Goal: Use online tool/utility: Utilize a website feature to perform a specific function

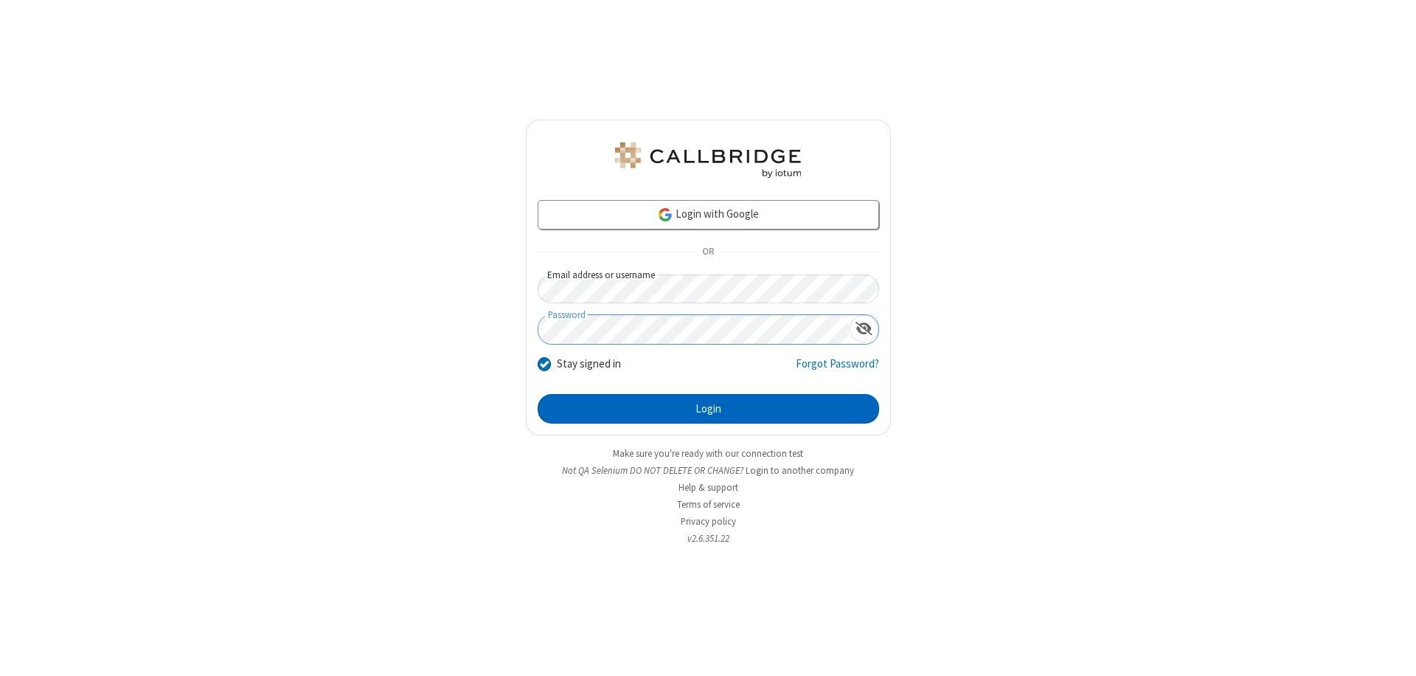
click at [708, 409] on button "Login" at bounding box center [709, 409] width 342 height 30
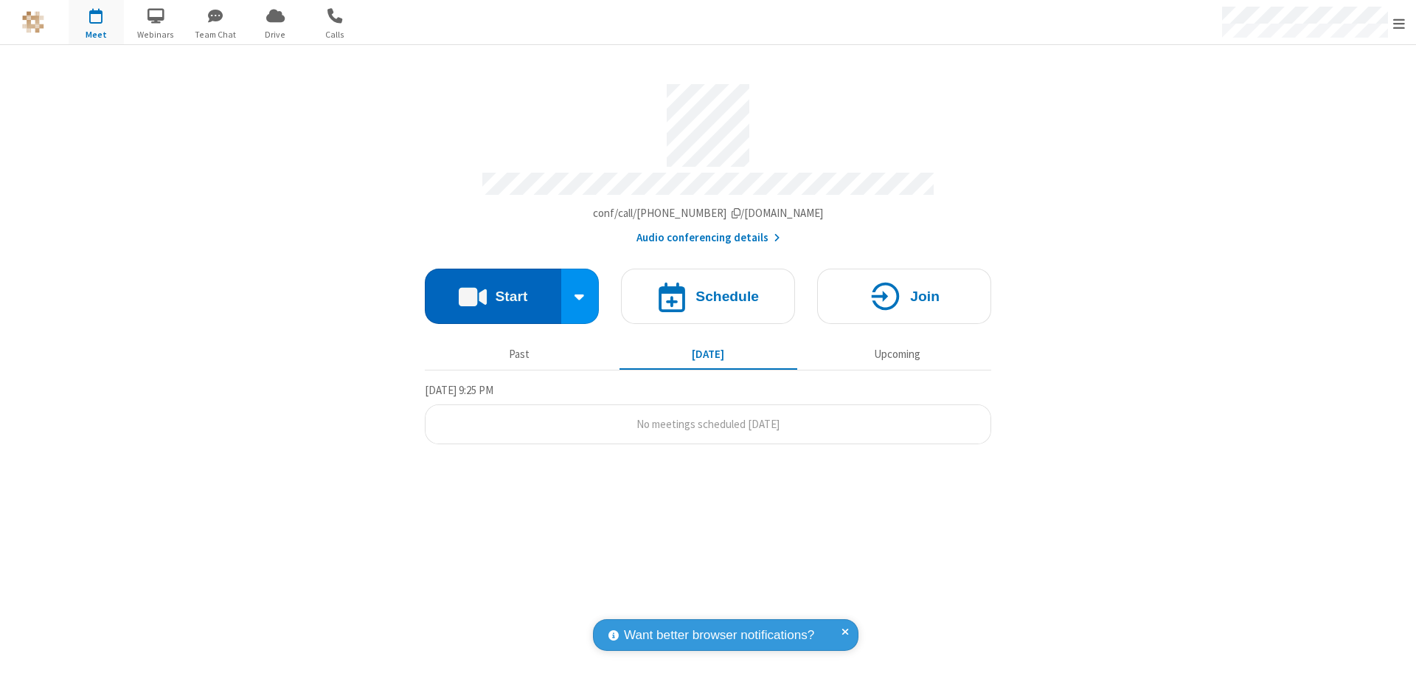
click at [493, 289] on button "Start" at bounding box center [493, 296] width 136 height 55
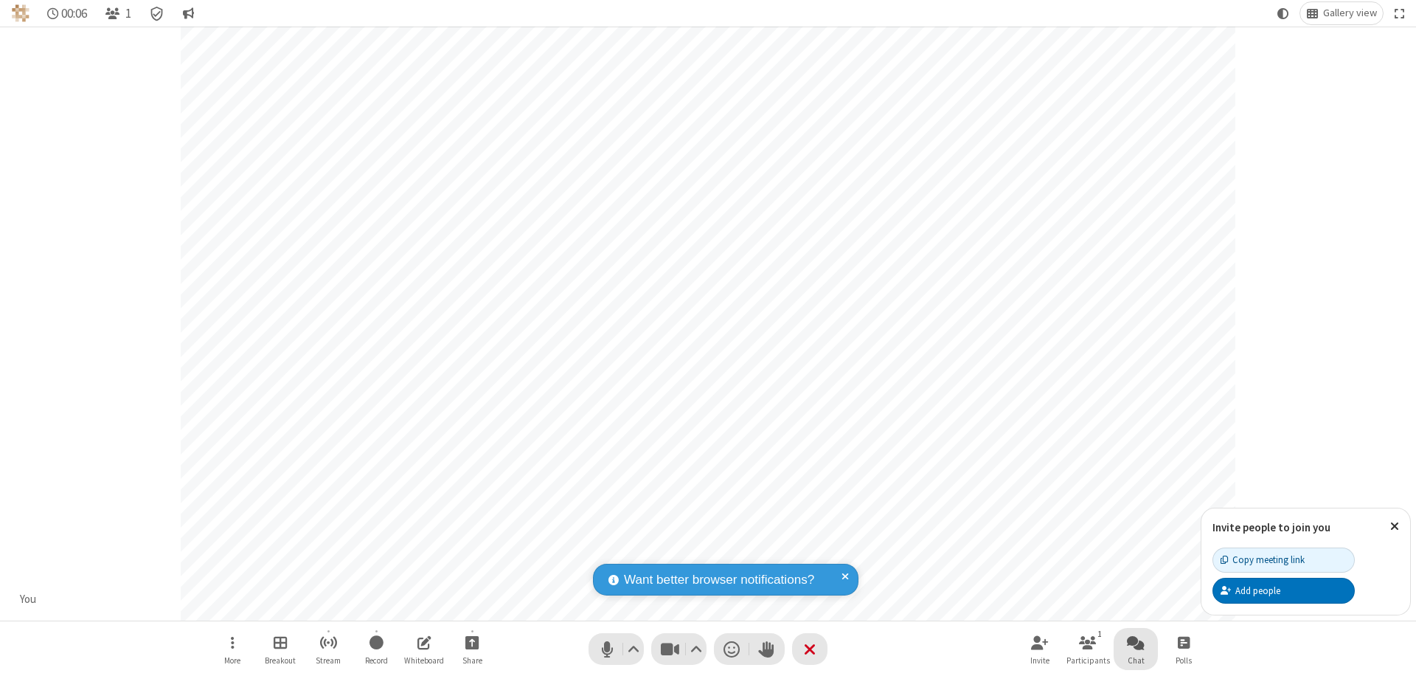
click at [1136, 642] on span "Open chat" at bounding box center [1136, 642] width 18 height 18
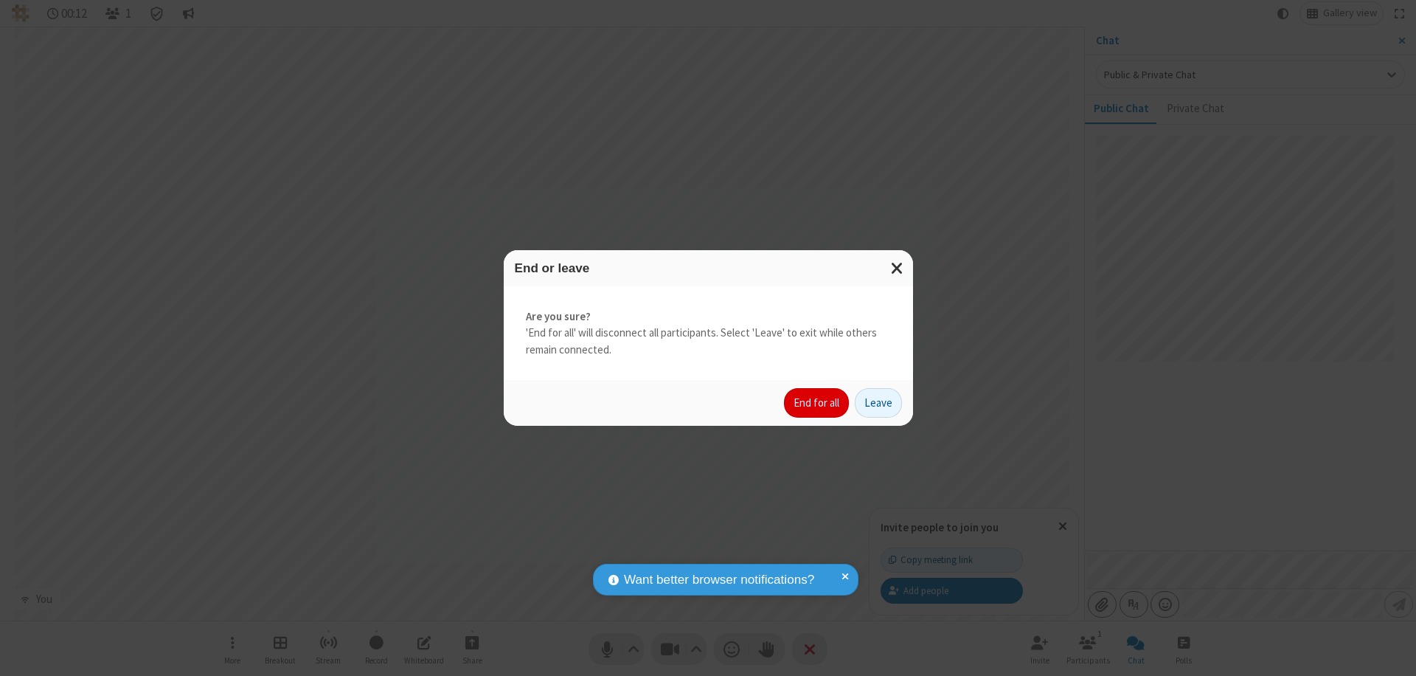
click at [817, 403] on button "End for all" at bounding box center [816, 403] width 65 height 30
